Goal: Find specific page/section: Find specific page/section

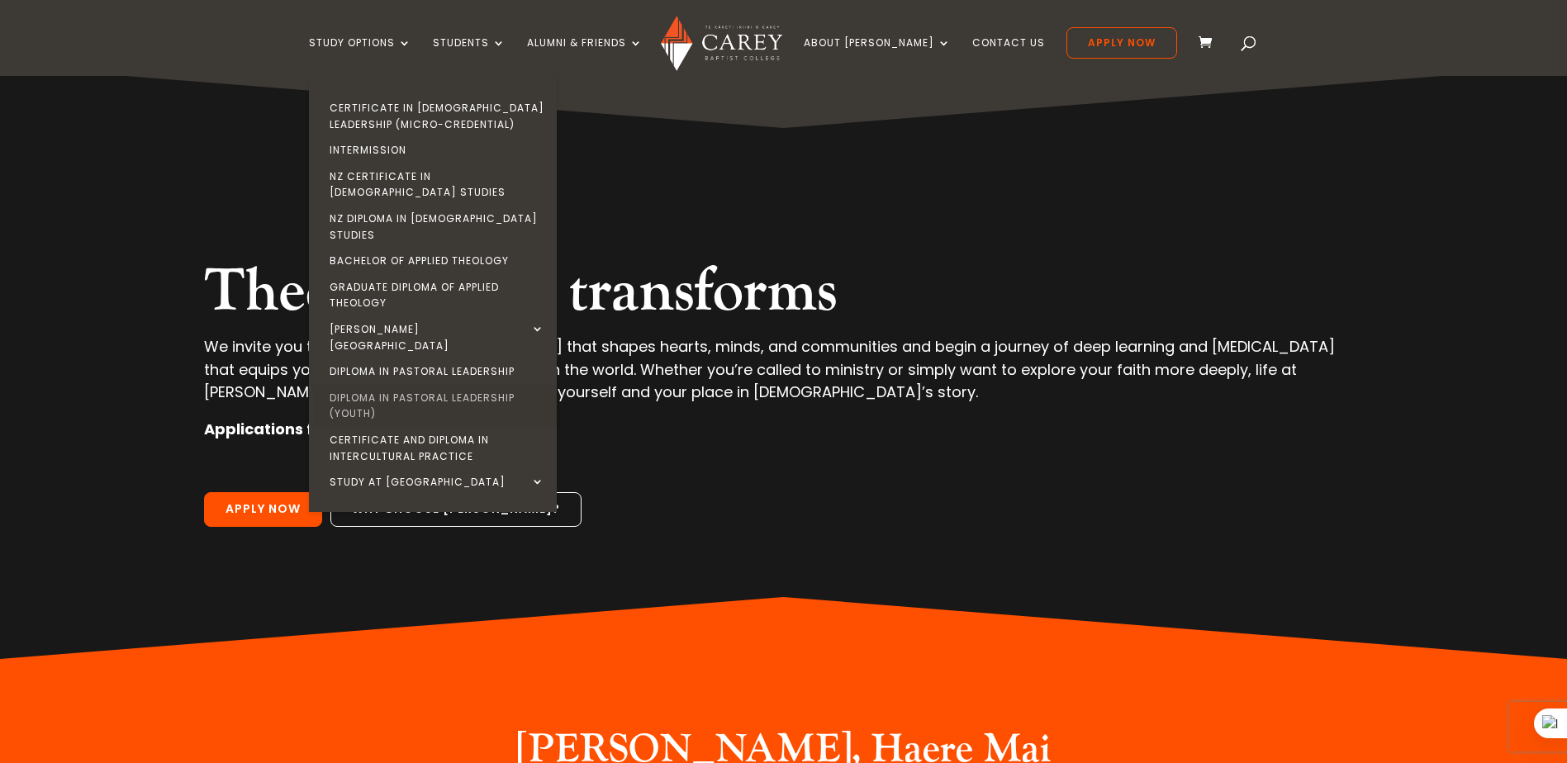
click at [440, 385] on link "Diploma in Pastoral Leadership (Youth)" at bounding box center [437, 406] width 248 height 42
click at [468, 358] on link "Diploma in Pastoral Leadership" at bounding box center [437, 371] width 248 height 26
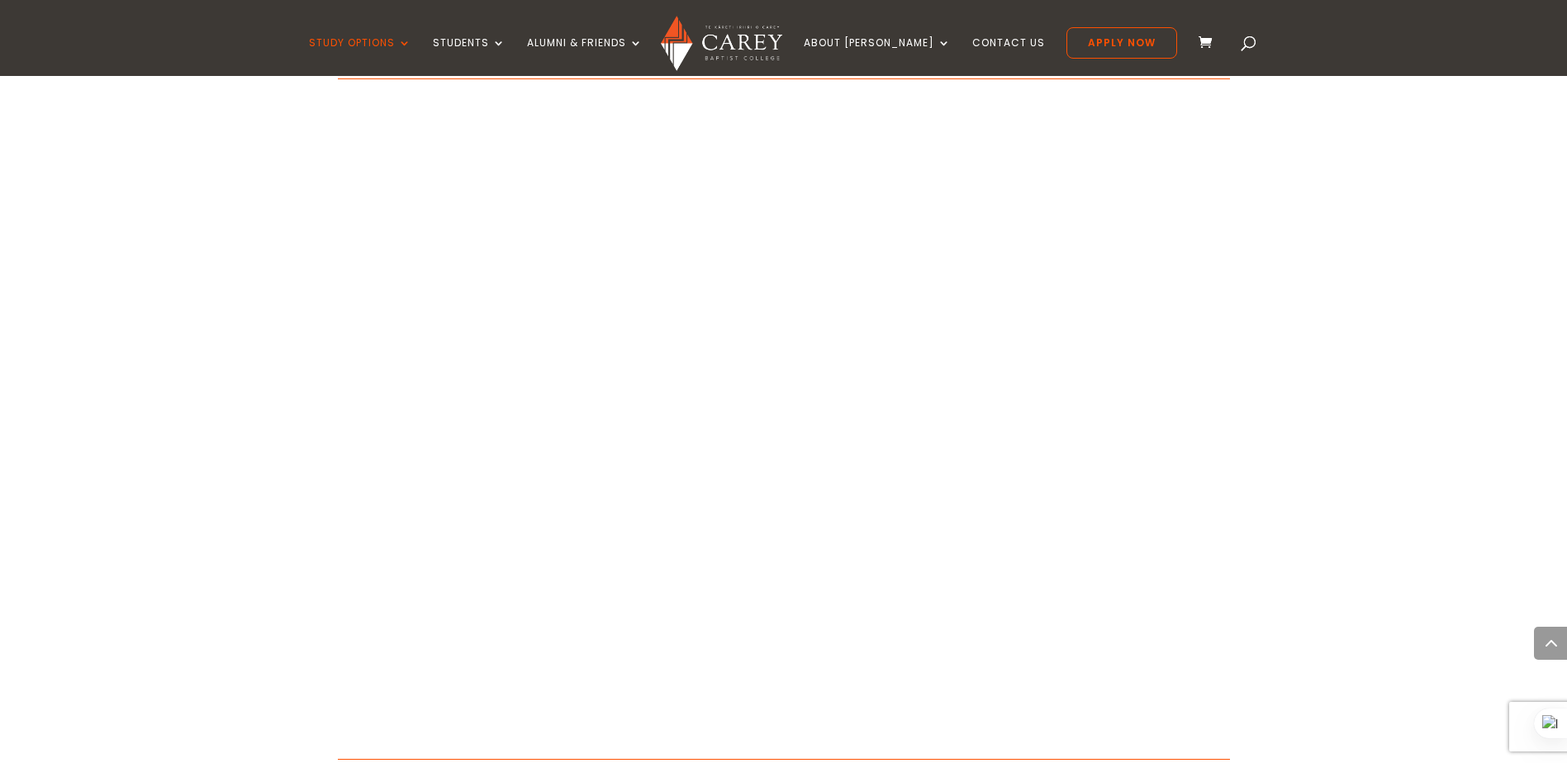
scroll to position [1672, 0]
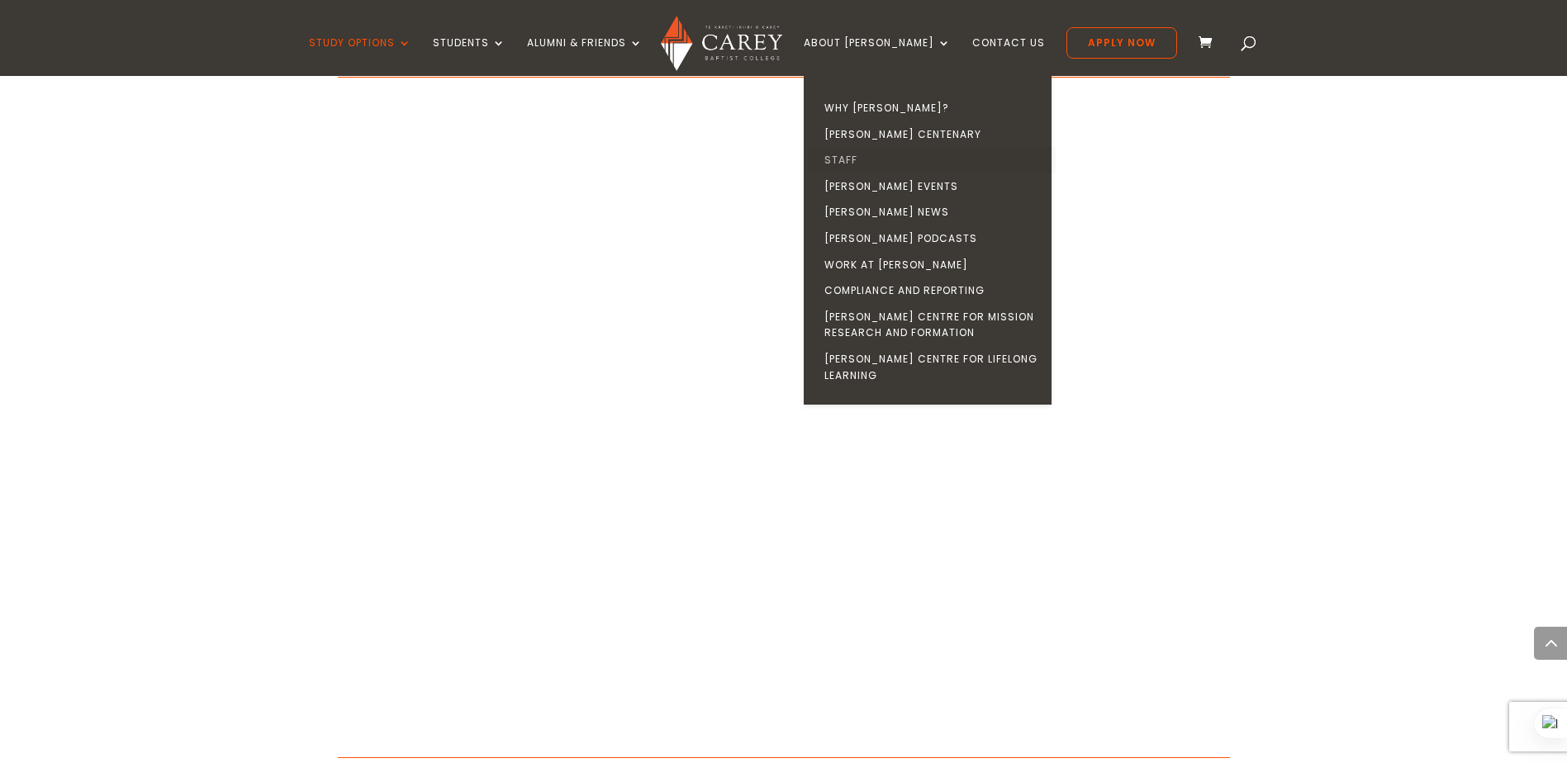
click at [872, 153] on link "Staff" at bounding box center [932, 160] width 248 height 26
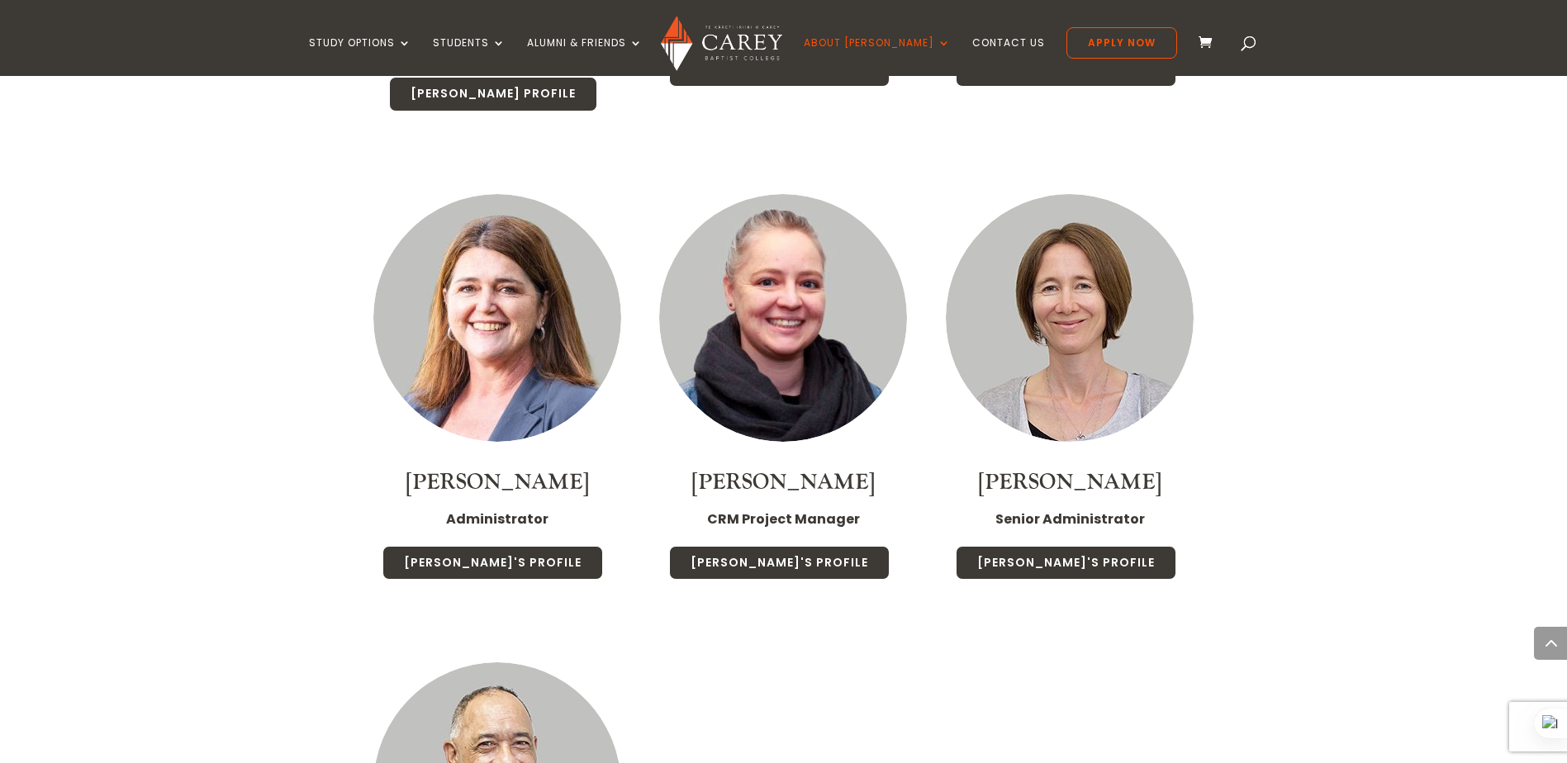
scroll to position [5801, 0]
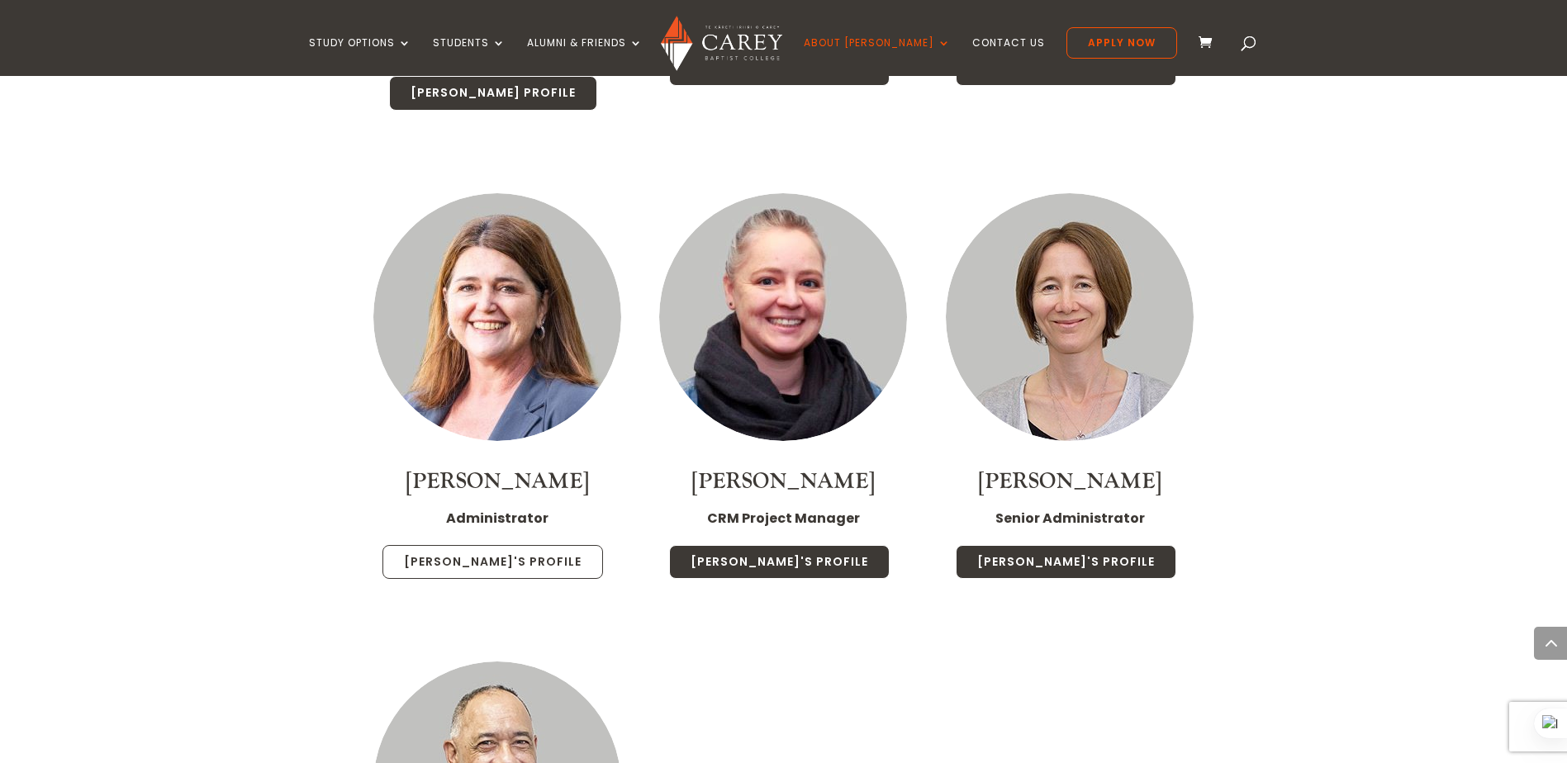
drag, startPoint x: 461, startPoint y: 456, endPoint x: 431, endPoint y: 457, distance: 29.7
click at [461, 545] on link "[PERSON_NAME]'s Profile" at bounding box center [492, 562] width 220 height 35
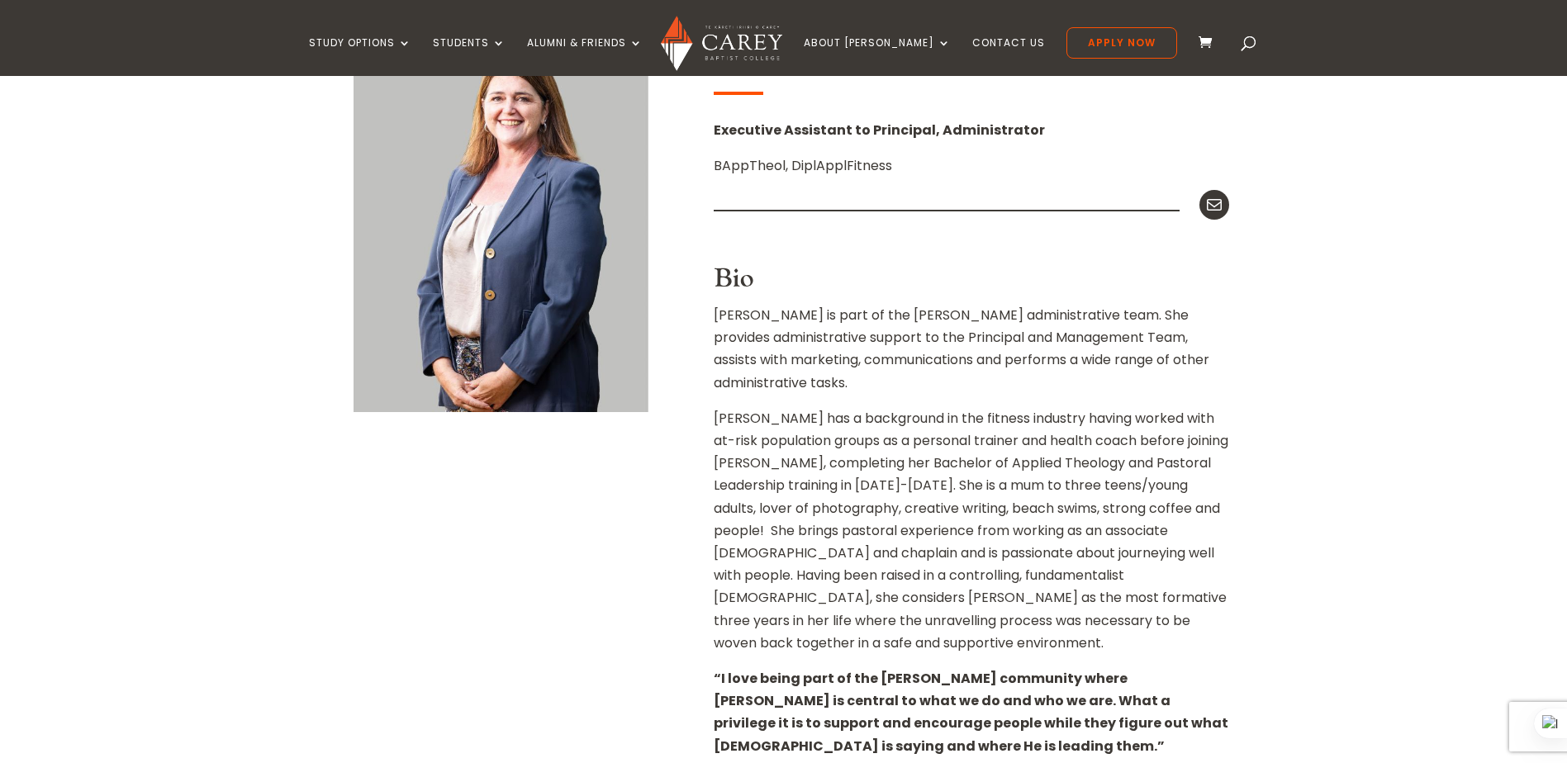
scroll to position [516, 0]
